Goal: Transaction & Acquisition: Purchase product/service

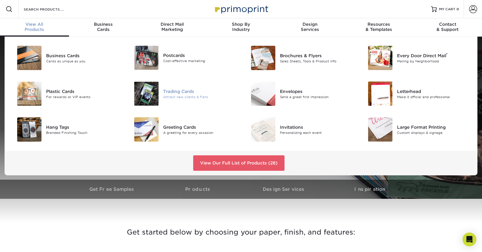
click at [178, 92] on div "Trading Cards" at bounding box center [199, 91] width 73 height 6
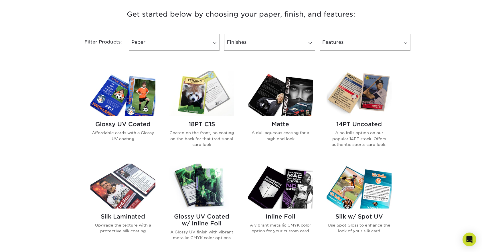
scroll to position [200, 0]
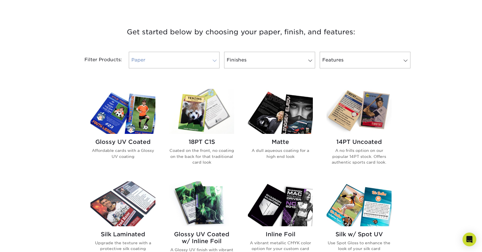
click at [201, 60] on link "Paper" at bounding box center [174, 60] width 91 height 17
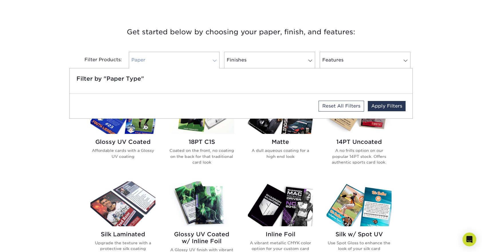
click at [201, 60] on link "Paper" at bounding box center [174, 60] width 91 height 17
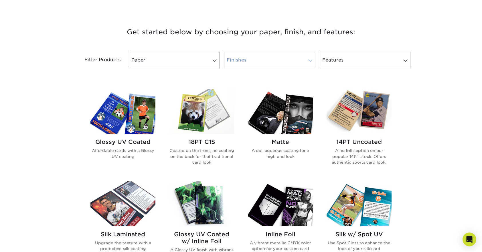
click at [275, 63] on link "Finishes" at bounding box center [269, 60] width 91 height 17
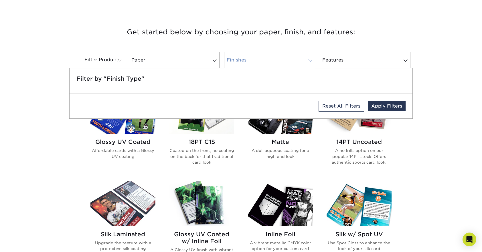
click at [275, 63] on link "Finishes" at bounding box center [269, 60] width 91 height 17
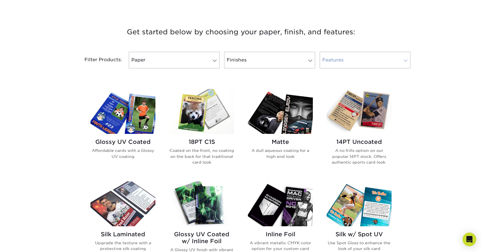
click at [333, 61] on link "Features" at bounding box center [364, 60] width 91 height 17
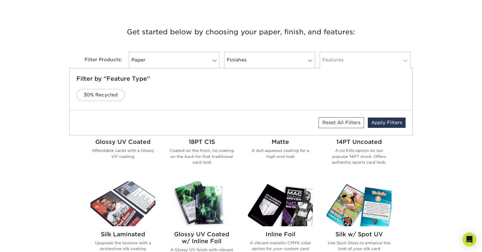
click at [333, 61] on link "Features" at bounding box center [364, 60] width 91 height 17
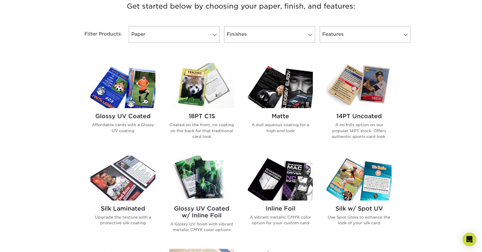
scroll to position [229, 0]
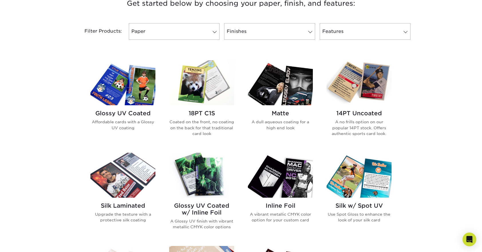
click at [131, 114] on h2 "Glossy UV Coated" at bounding box center [122, 113] width 65 height 7
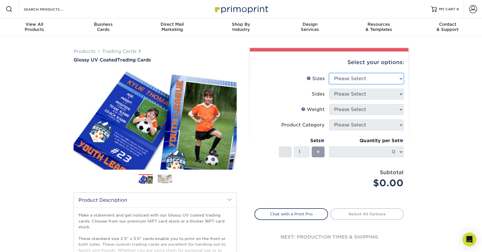
click at [371, 76] on select "Please Select 2.5" x 3.5"" at bounding box center [366, 78] width 74 height 11
select select "2.50x3.50"
click at [329, 73] on select "Please Select 2.5" x 3.5"" at bounding box center [366, 78] width 74 height 11
click at [346, 92] on select "Please Select Print Both Sides Print Front Only" at bounding box center [366, 94] width 74 height 11
select select "13abbda7-1d64-4f25-8bb2-c179b224825d"
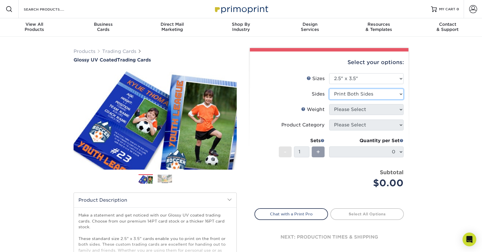
click at [329, 89] on select "Please Select Print Both Sides Print Front Only" at bounding box center [366, 94] width 74 height 11
click at [347, 109] on select "Please Select 16PT 14PT 18PT C1S" at bounding box center [366, 109] width 74 height 11
select select "18PTC1S"
click at [329, 104] on select "Please Select 16PT 14PT 18PT C1S" at bounding box center [366, 109] width 74 height 11
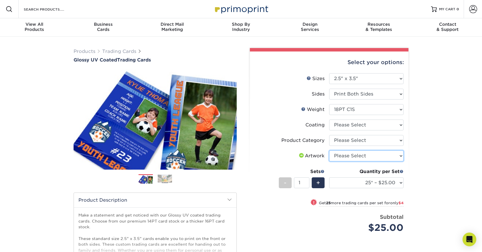
click at [344, 153] on select "Please Select I will upload files I need a design - $100" at bounding box center [366, 155] width 74 height 11
select select "upload"
click at [329, 150] on select "Please Select I will upload files I need a design - $100" at bounding box center [366, 155] width 74 height 11
click at [340, 140] on select "Please Select Trading Cards" at bounding box center [366, 140] width 74 height 11
select select "c2f9bce9-36c2-409d-b101-c29d9d031e18"
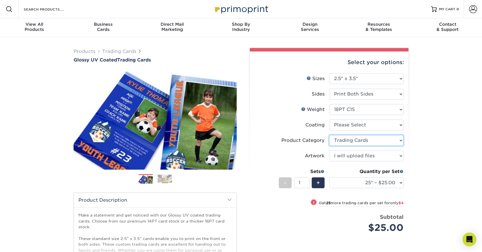
click at [329, 135] on select "Please Select Trading Cards" at bounding box center [366, 140] width 74 height 11
click at [340, 127] on select at bounding box center [366, 125] width 74 height 11
select select "1e8116af-acfc-44b1-83dc-8181aa338834"
click at [329, 120] on select at bounding box center [366, 125] width 74 height 11
select select "-1"
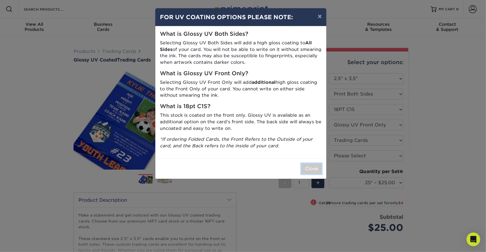
click at [309, 169] on button "Close" at bounding box center [311, 168] width 21 height 11
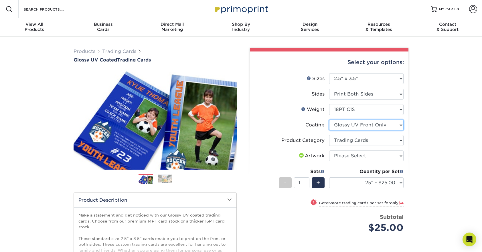
click at [353, 124] on select at bounding box center [366, 125] width 74 height 11
select select "-1"
click at [329, 120] on select at bounding box center [366, 125] width 74 height 11
select select
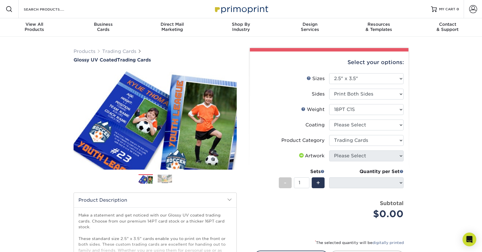
click at [424, 132] on div "Products Trading Cards Glossy UV Coated Trading Cards Previous Next /" at bounding box center [241, 189] width 482 height 305
click at [351, 126] on select at bounding box center [366, 125] width 74 height 11
select select "1e8116af-acfc-44b1-83dc-8181aa338834"
click at [329, 120] on select at bounding box center [366, 125] width 74 height 11
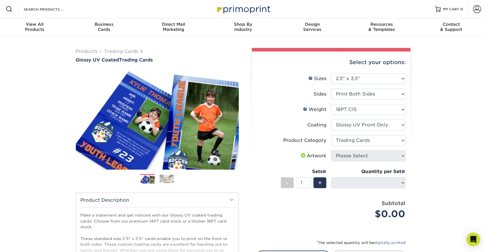
select select "-1"
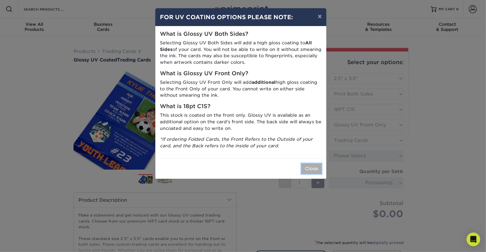
click at [311, 167] on button "Close" at bounding box center [311, 168] width 21 height 11
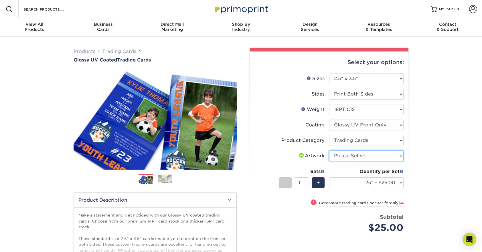
click at [341, 156] on select "Please Select I will upload files I need a design - $100" at bounding box center [366, 155] width 74 height 11
select select "upload"
click at [329, 150] on select "Please Select I will upload files I need a design - $100" at bounding box center [366, 155] width 74 height 11
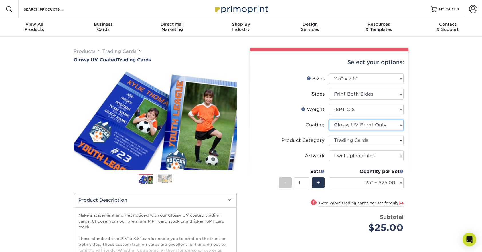
drag, startPoint x: 354, startPoint y: 126, endPoint x: 351, endPoint y: 128, distance: 4.1
click at [354, 126] on select at bounding box center [366, 125] width 74 height 11
select select "-1"
click at [329, 120] on select at bounding box center [366, 125] width 74 height 11
select select
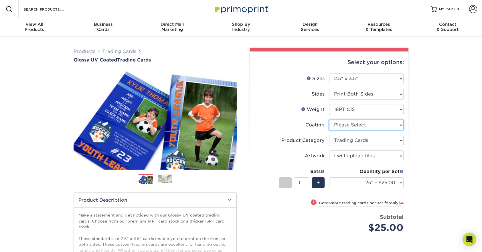
select select "-1"
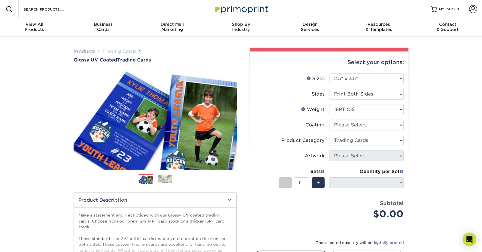
click at [126, 52] on link "Trading Cards" at bounding box center [119, 51] width 34 height 5
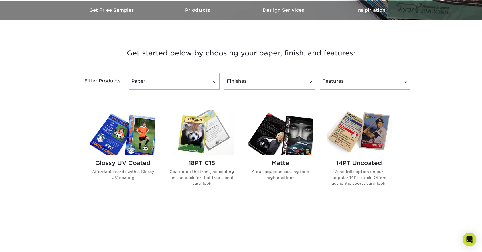
scroll to position [200, 0]
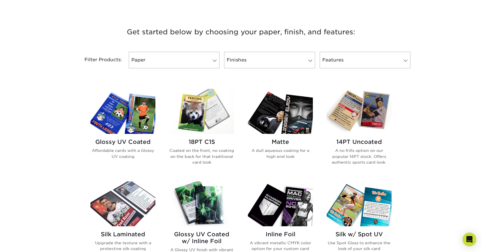
click at [289, 125] on img at bounding box center [280, 111] width 65 height 45
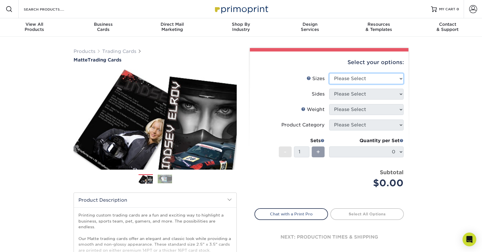
click at [353, 76] on select "Please Select 2.5" x 3.5"" at bounding box center [366, 78] width 74 height 11
select select "2.50x3.50"
click at [329, 73] on select "Please Select 2.5" x 3.5"" at bounding box center [366, 78] width 74 height 11
click at [344, 93] on select "Please Select Print Both Sides Print Front Only" at bounding box center [366, 94] width 74 height 11
select select "13abbda7-1d64-4f25-8bb2-c179b224825d"
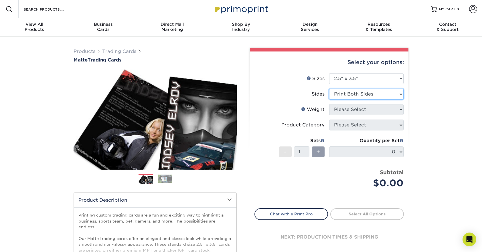
click at [329, 89] on select "Please Select Print Both Sides Print Front Only" at bounding box center [366, 94] width 74 height 11
click at [341, 107] on select "Please Select 16PT 14PT" at bounding box center [366, 109] width 74 height 11
select select "16PT"
click at [329, 104] on select "Please Select 16PT 14PT" at bounding box center [366, 109] width 74 height 11
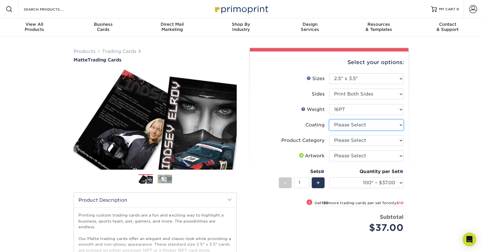
click at [347, 125] on select at bounding box center [366, 125] width 74 height 11
select select "121bb7b5-3b4d-429f-bd8d-bbf80e953313"
click at [329, 120] on select at bounding box center [366, 125] width 74 height 11
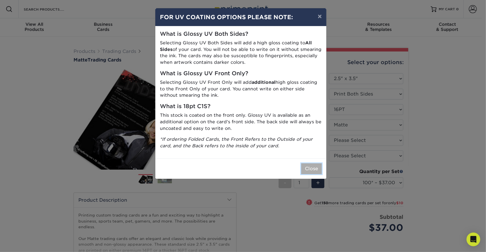
click at [309, 168] on button "Close" at bounding box center [311, 168] width 21 height 11
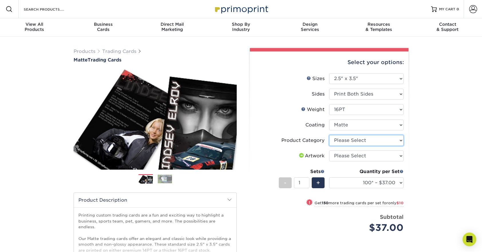
click at [345, 141] on select "Please Select Trading Cards" at bounding box center [366, 140] width 74 height 11
select select "c2f9bce9-36c2-409d-b101-c29d9d031e18"
click at [329, 135] on select "Please Select Trading Cards" at bounding box center [366, 140] width 74 height 11
click at [345, 156] on select "Please Select I will upload files I need a design - $100" at bounding box center [366, 155] width 74 height 11
select select "upload"
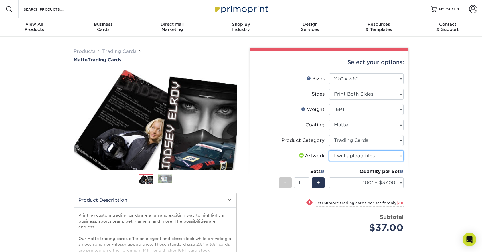
click at [329, 150] on select "Please Select I will upload files I need a design - $100" at bounding box center [366, 155] width 74 height 11
click at [358, 180] on select "100* – $37.00 250* – $47.00 500* – $58.00 1000 – $71.00 2500 – $141.00 5000 – $…" at bounding box center [366, 182] width 74 height 11
click at [357, 180] on select "100* – $37.00 250* – $47.00 500* – $58.00 1000 – $71.00 2500 – $141.00 5000 – $…" at bounding box center [366, 182] width 74 height 11
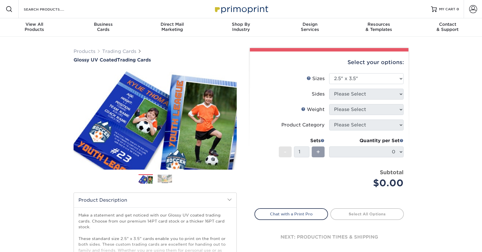
select select "2.50x3.50"
